Goal: Task Accomplishment & Management: Use online tool/utility

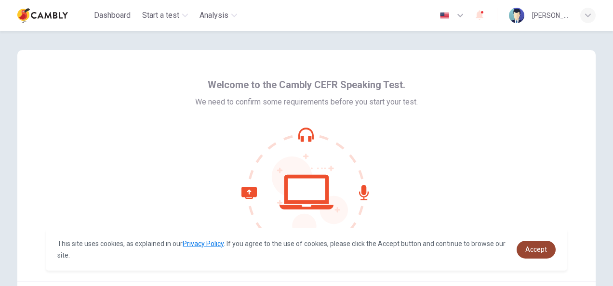
click at [536, 246] on span "Accept" at bounding box center [536, 250] width 22 height 8
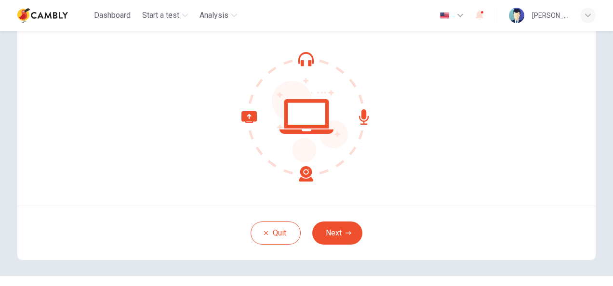
scroll to position [96, 0]
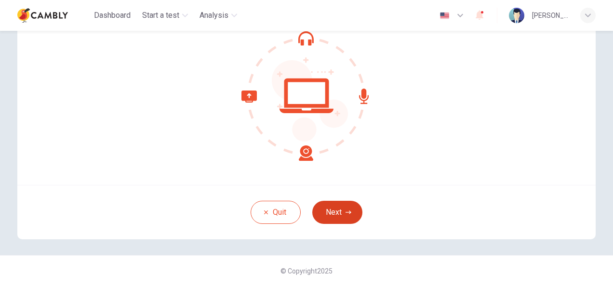
click at [333, 207] on button "Next" at bounding box center [337, 212] width 50 height 23
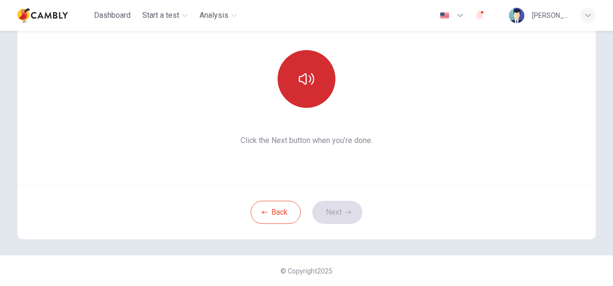
click at [309, 78] on icon "button" at bounding box center [306, 78] width 15 height 15
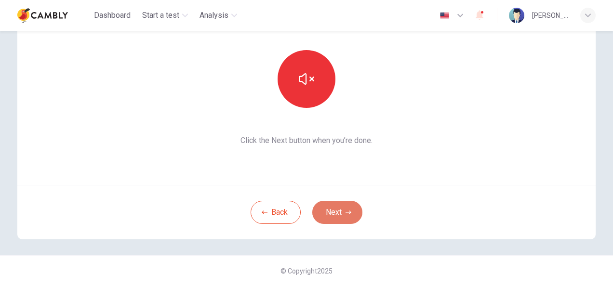
click at [340, 210] on button "Next" at bounding box center [337, 212] width 50 height 23
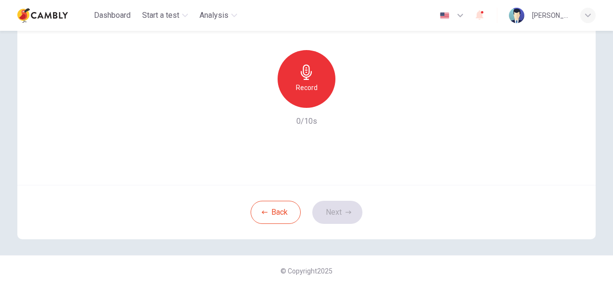
click at [296, 83] on h6 "Record" at bounding box center [307, 88] width 22 height 12
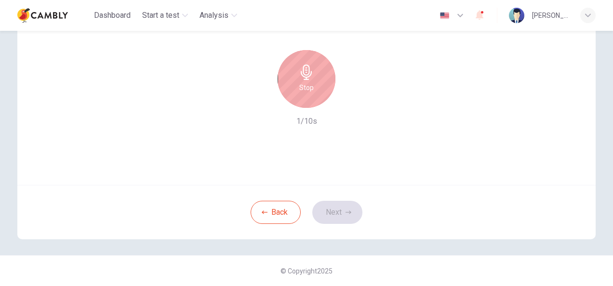
click at [295, 83] on div "Stop" at bounding box center [307, 79] width 58 height 58
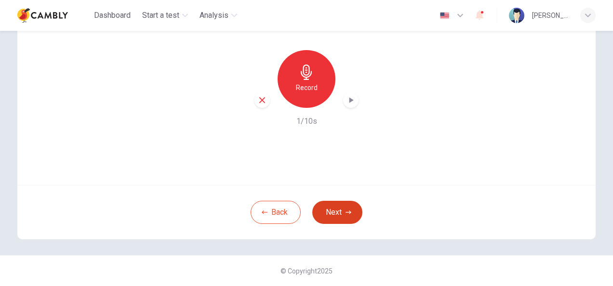
click at [333, 208] on button "Next" at bounding box center [337, 212] width 50 height 23
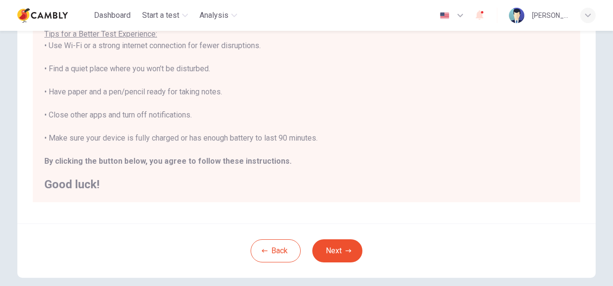
scroll to position [219, 0]
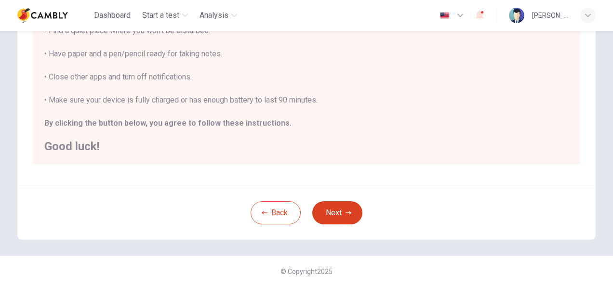
click at [331, 207] on button "Next" at bounding box center [337, 212] width 50 height 23
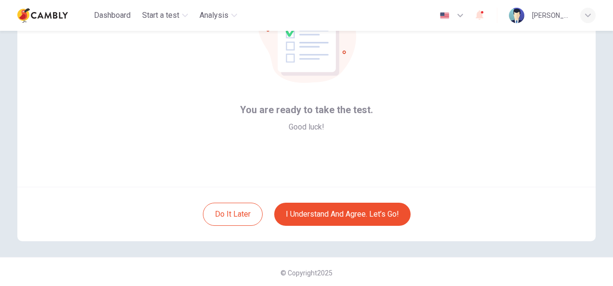
scroll to position [96, 0]
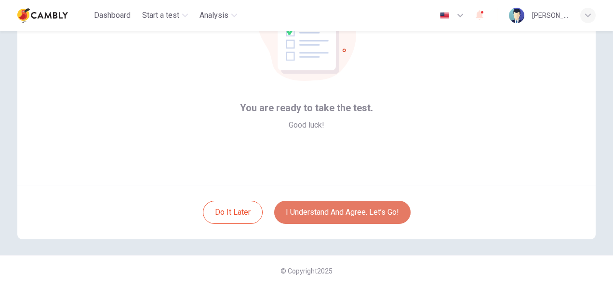
click at [350, 213] on button "I understand and agree. Let’s go!" at bounding box center [342, 212] width 136 height 23
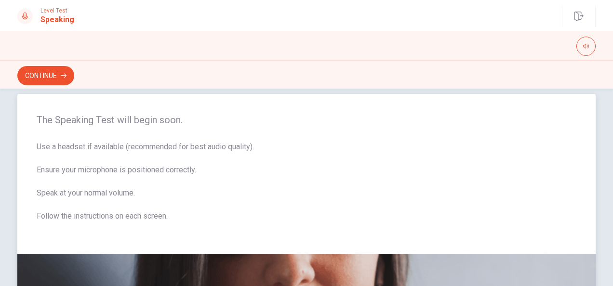
scroll to position [51, 0]
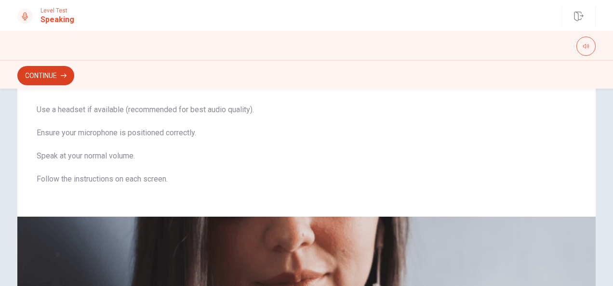
click at [63, 71] on button "Continue" at bounding box center [45, 75] width 57 height 19
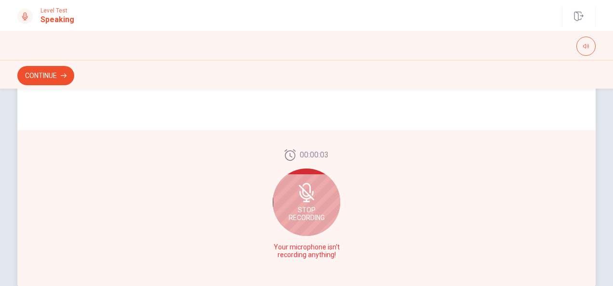
scroll to position [244, 0]
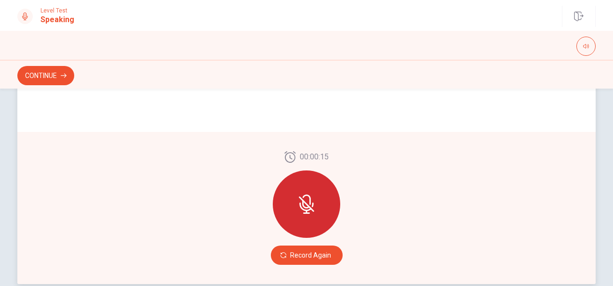
click at [294, 187] on div at bounding box center [306, 204] width 67 height 67
click at [303, 204] on icon at bounding box center [306, 204] width 15 height 15
click at [302, 201] on icon at bounding box center [306, 204] width 15 height 15
click at [302, 255] on button "Record Again" at bounding box center [307, 255] width 72 height 19
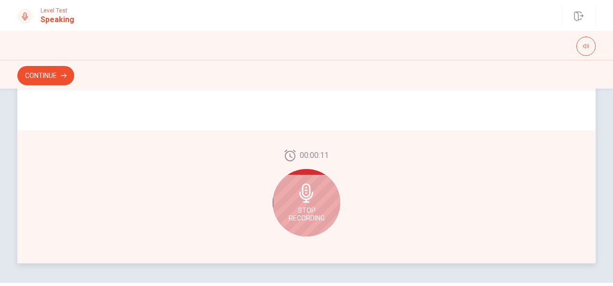
scroll to position [292, 0]
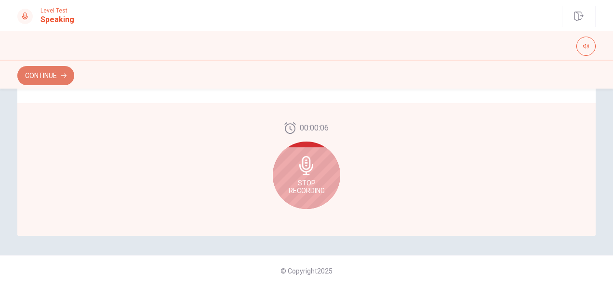
click at [62, 76] on icon "button" at bounding box center [64, 76] width 6 height 4
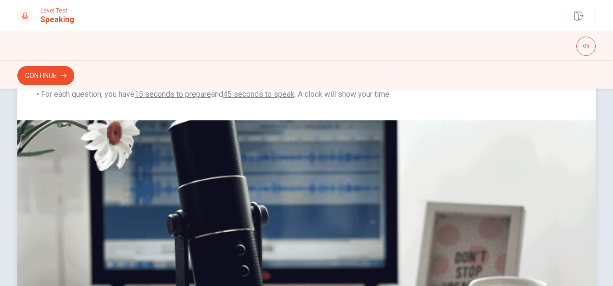
scroll to position [147, 0]
click at [53, 76] on button "Continue" at bounding box center [45, 75] width 57 height 19
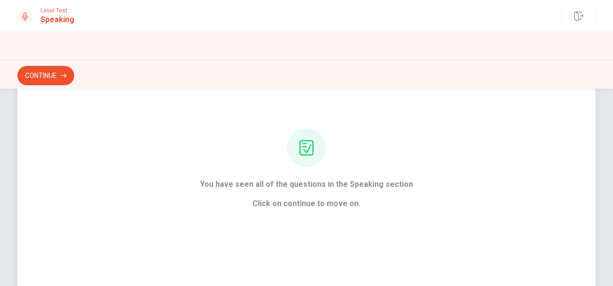
scroll to position [96, 0]
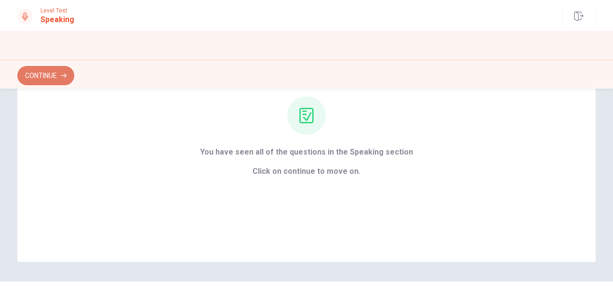
click at [53, 77] on button "Continue" at bounding box center [45, 75] width 57 height 19
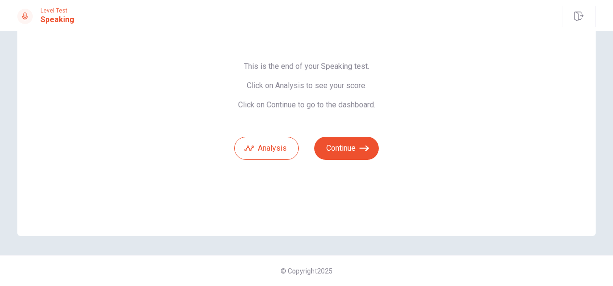
scroll to position [65, 0]
click at [348, 146] on button "Continue" at bounding box center [346, 148] width 65 height 23
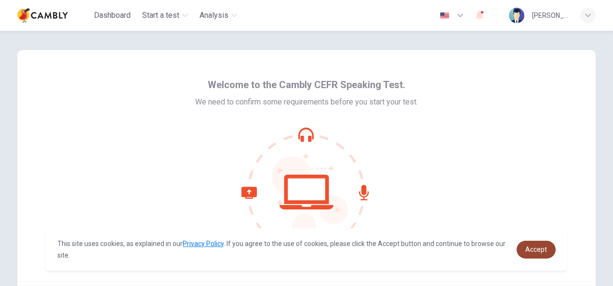
click at [533, 247] on span "Accept" at bounding box center [536, 250] width 22 height 8
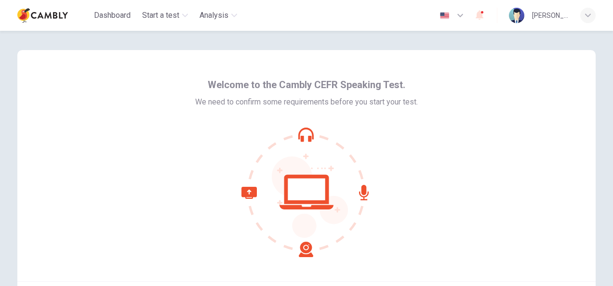
scroll to position [96, 0]
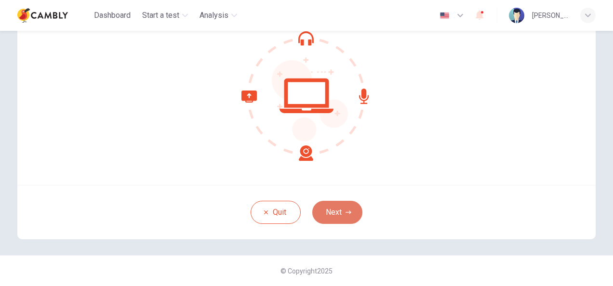
click at [325, 212] on button "Next" at bounding box center [337, 212] width 50 height 23
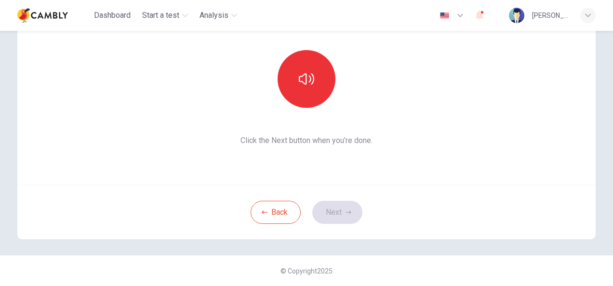
click at [331, 213] on div "Back Next" at bounding box center [306, 212] width 578 height 54
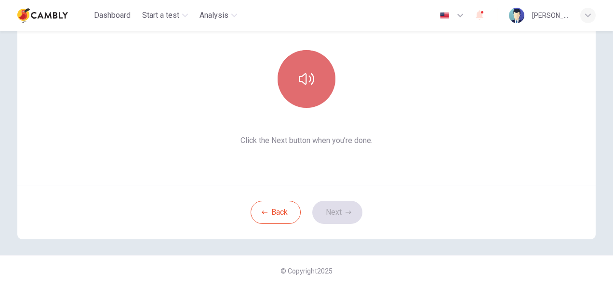
click at [303, 86] on icon "button" at bounding box center [306, 78] width 15 height 15
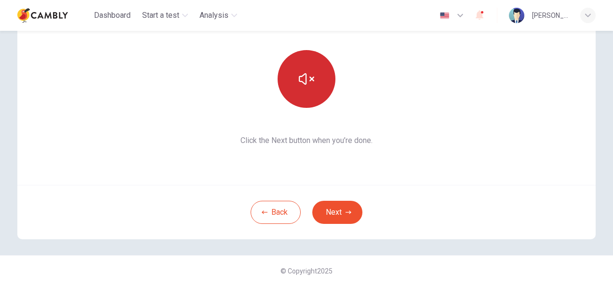
click at [313, 81] on button "button" at bounding box center [307, 79] width 58 height 58
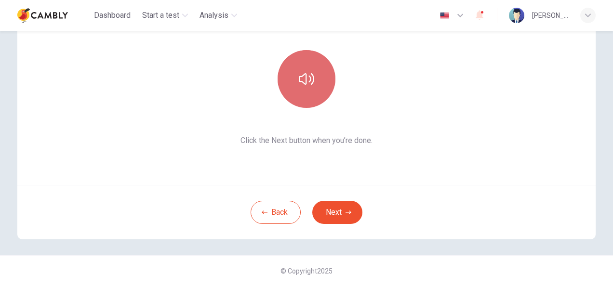
click at [306, 87] on button "button" at bounding box center [307, 79] width 58 height 58
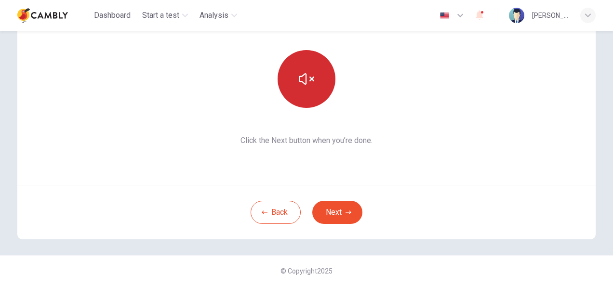
click at [308, 89] on button "button" at bounding box center [307, 79] width 58 height 58
click at [307, 80] on icon "button" at bounding box center [306, 79] width 15 height 12
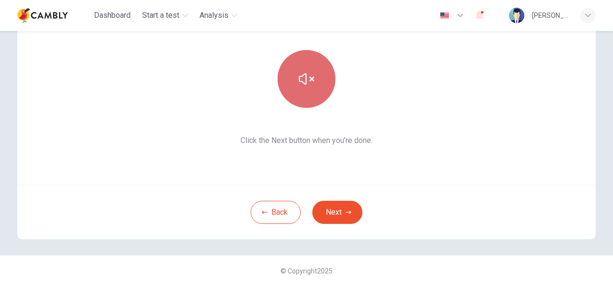
click at [307, 80] on icon "button" at bounding box center [306, 79] width 15 height 12
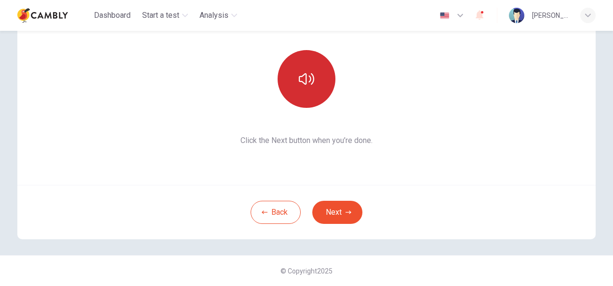
click at [307, 80] on icon "button" at bounding box center [306, 79] width 15 height 12
click at [340, 212] on button "Next" at bounding box center [337, 212] width 50 height 23
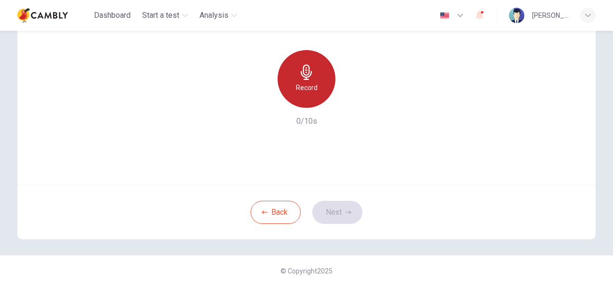
click at [299, 75] on icon "button" at bounding box center [306, 72] width 15 height 15
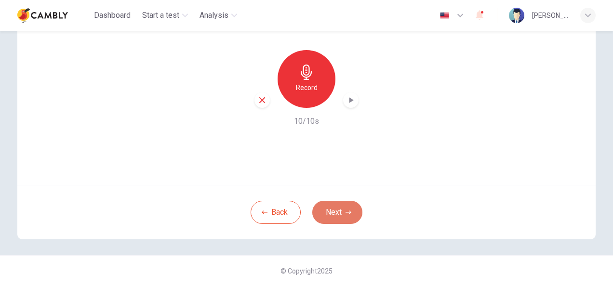
click at [332, 213] on button "Next" at bounding box center [337, 212] width 50 height 23
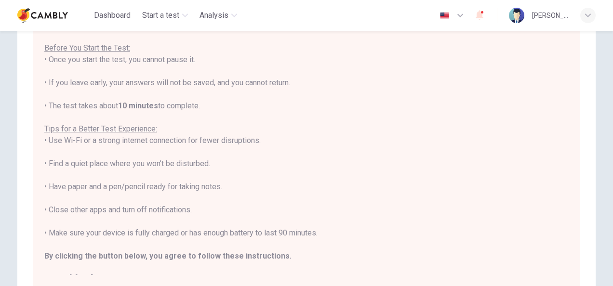
scroll to position [11, 0]
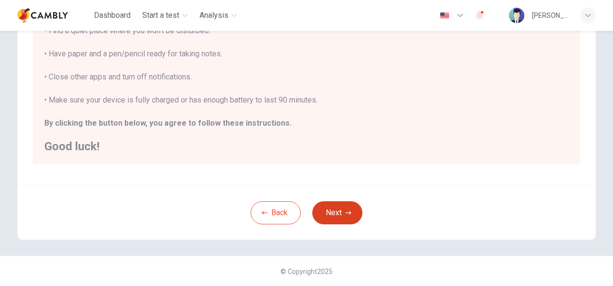
click at [334, 212] on button "Next" at bounding box center [337, 212] width 50 height 23
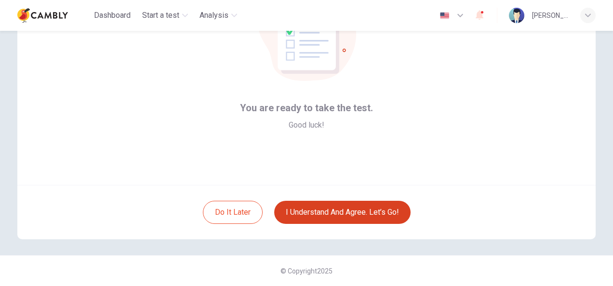
scroll to position [96, 0]
click at [334, 212] on button "I understand and agree. Let’s go!" at bounding box center [342, 212] width 136 height 23
